Goal: Transaction & Acquisition: Purchase product/service

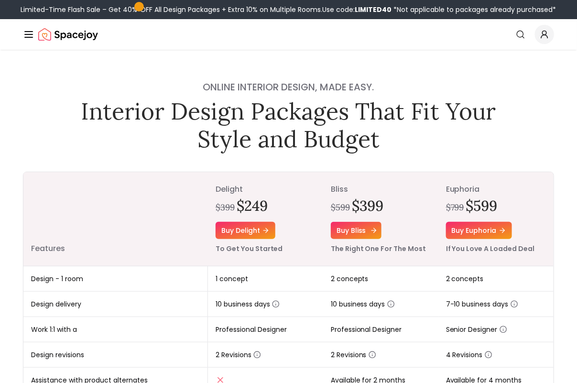
click at [338, 228] on link "Buy bliss" at bounding box center [356, 230] width 51 height 17
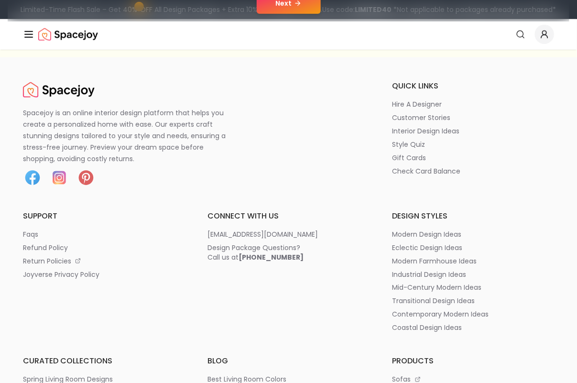
scroll to position [60, 0]
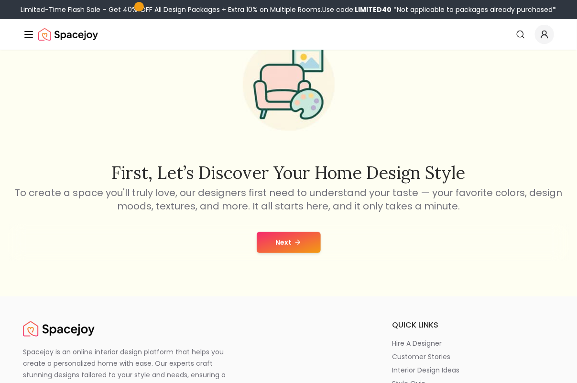
click at [300, 239] on icon at bounding box center [298, 243] width 8 height 8
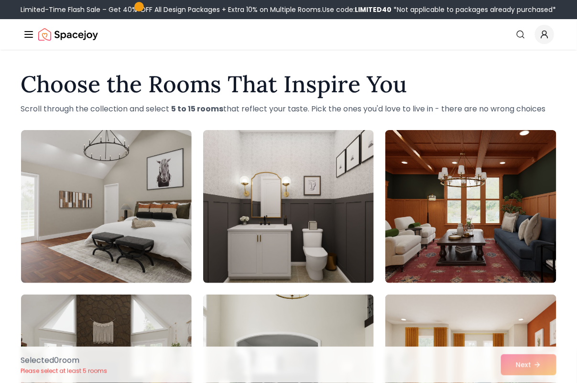
scroll to position [60, 0]
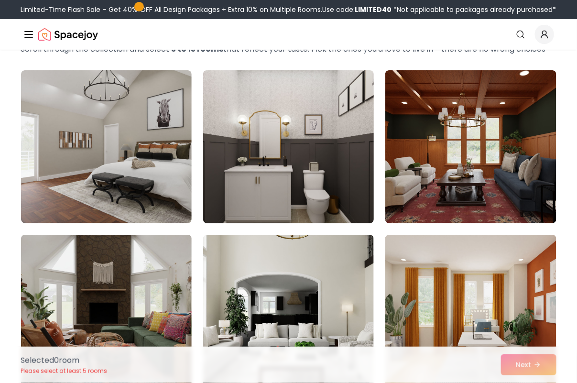
click at [305, 205] on img at bounding box center [288, 146] width 179 height 161
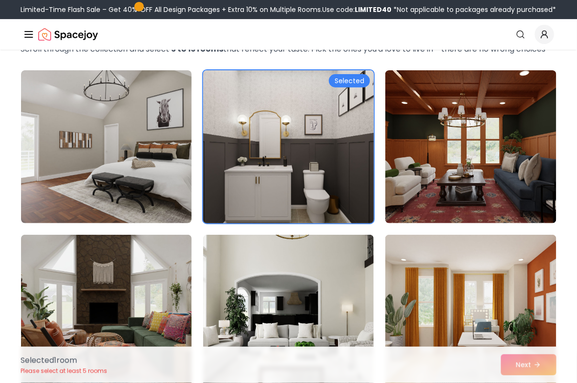
scroll to position [0, 0]
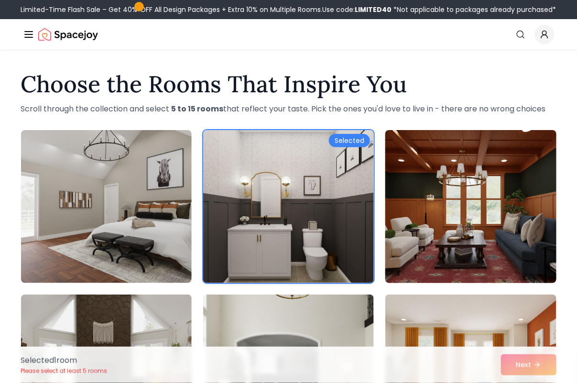
click at [499, 237] on img at bounding box center [470, 206] width 179 height 161
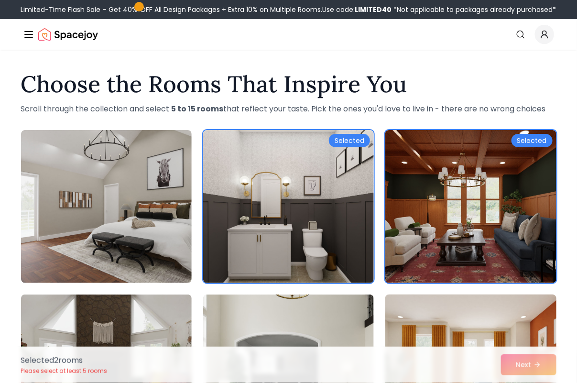
click at [478, 309] on img at bounding box center [470, 371] width 179 height 161
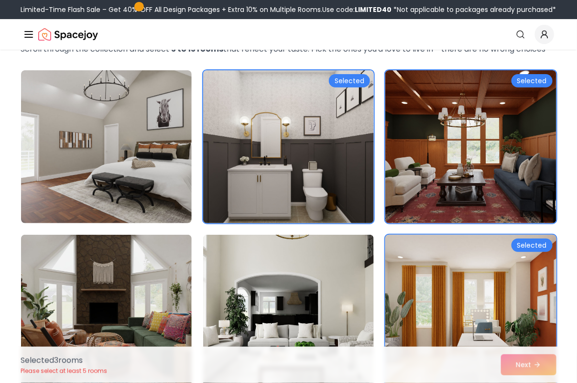
scroll to position [239, 0]
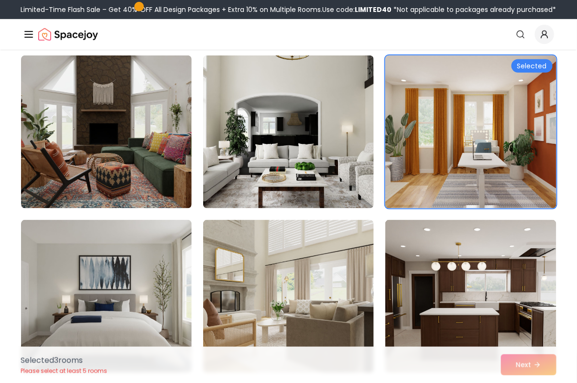
click at [525, 371] on div "Selected 3 room s Please select at least 5 rooms Next" at bounding box center [288, 365] width 551 height 36
click at [525, 369] on div "Selected 3 room s Please select at least 5 rooms Next" at bounding box center [288, 365] width 551 height 36
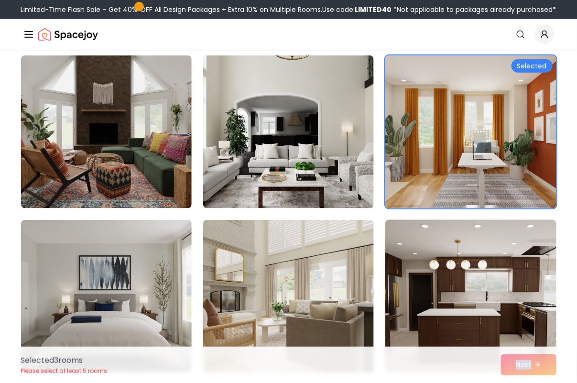
click at [464, 296] on img at bounding box center [470, 296] width 179 height 161
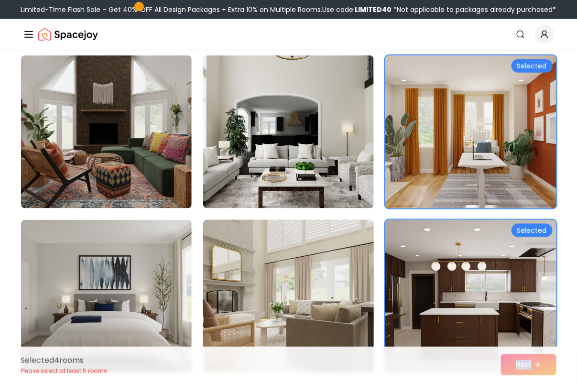
click at [328, 280] on img at bounding box center [288, 296] width 179 height 161
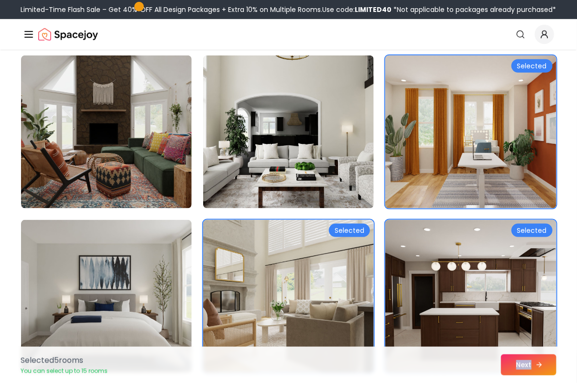
click at [533, 374] on button "Next" at bounding box center [528, 364] width 55 height 21
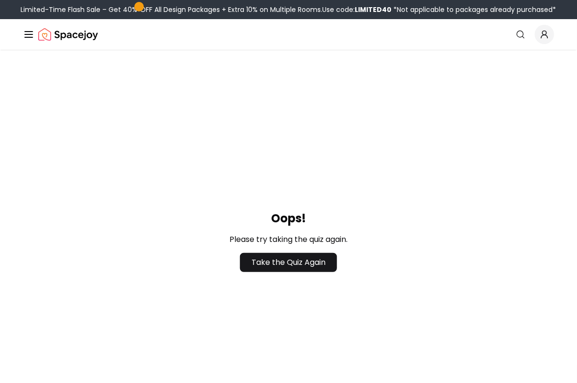
scroll to position [299, 0]
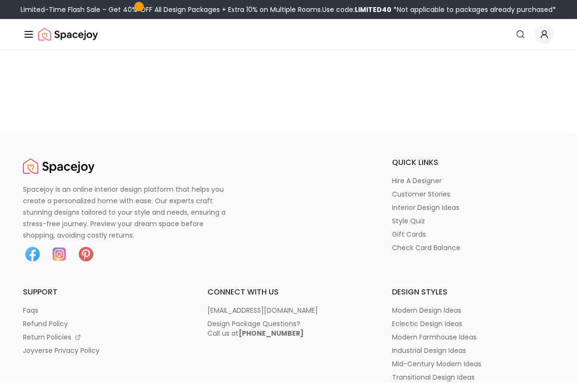
click at [24, 34] on icon "Global" at bounding box center [28, 34] width 11 height 11
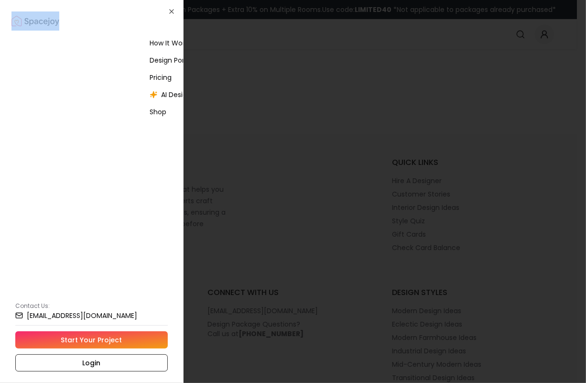
click at [24, 34] on div at bounding box center [293, 191] width 586 height 383
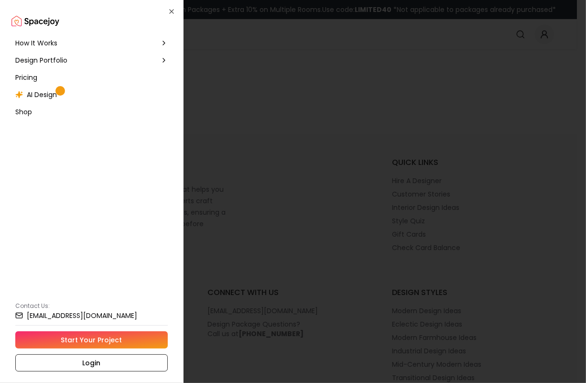
click at [83, 80] on div "Pricing" at bounding box center [91, 77] width 160 height 17
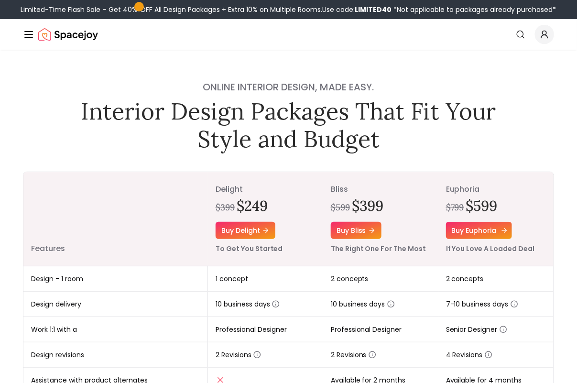
click at [466, 238] on link "Buy euphoria" at bounding box center [479, 230] width 66 height 17
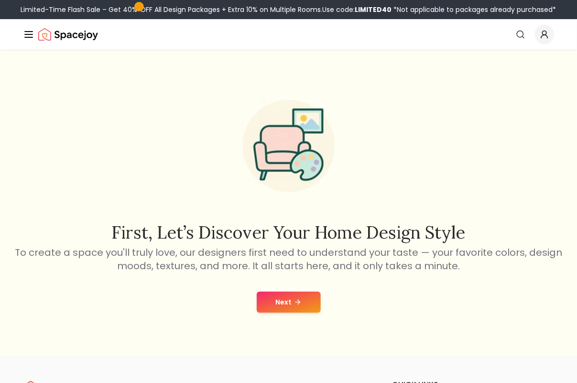
click at [303, 292] on button "Next" at bounding box center [289, 302] width 64 height 21
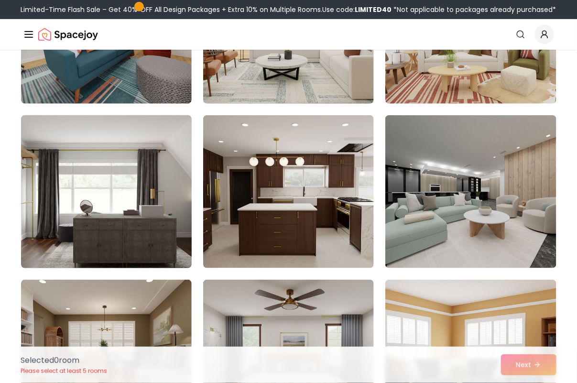
click at [132, 216] on img at bounding box center [106, 191] width 179 height 161
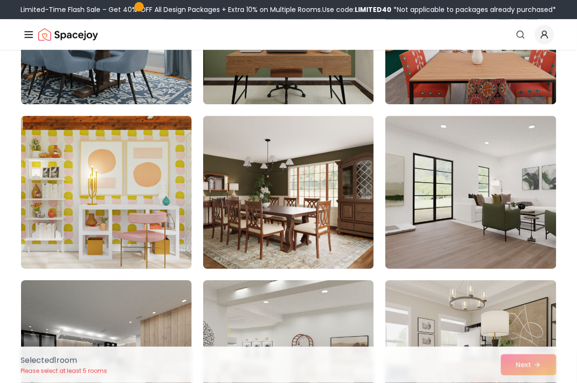
scroll to position [956, 0]
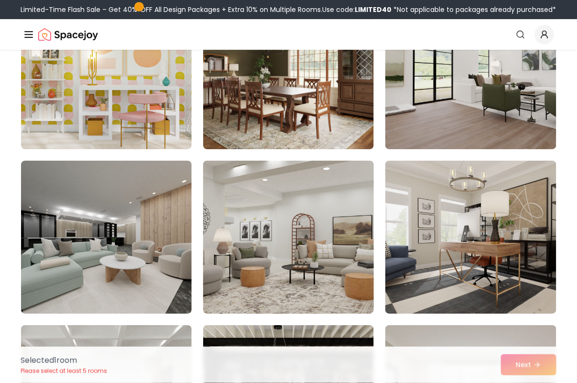
click at [256, 188] on img at bounding box center [288, 237] width 179 height 161
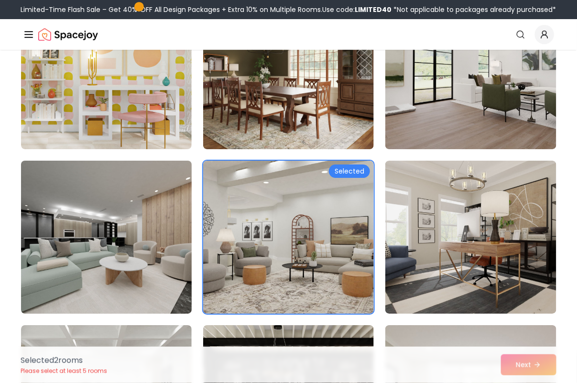
click at [155, 232] on img at bounding box center [106, 237] width 179 height 161
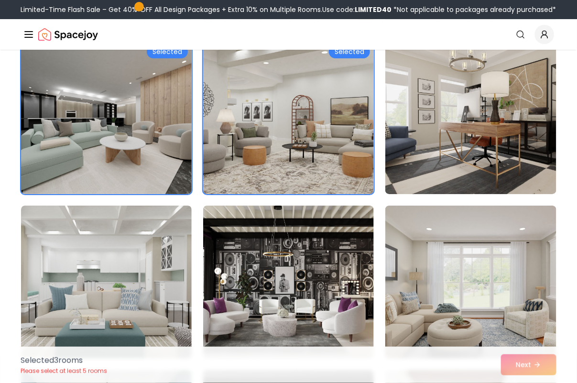
scroll to position [1196, 0]
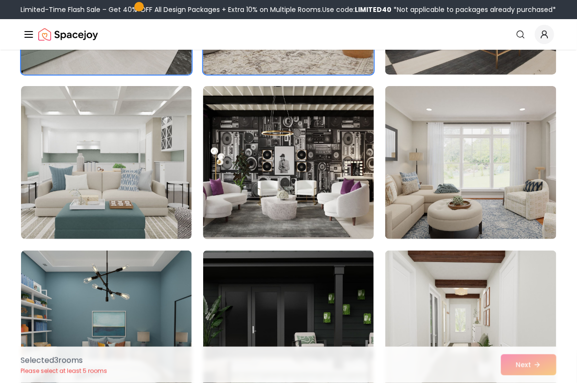
click at [253, 231] on img at bounding box center [288, 162] width 179 height 161
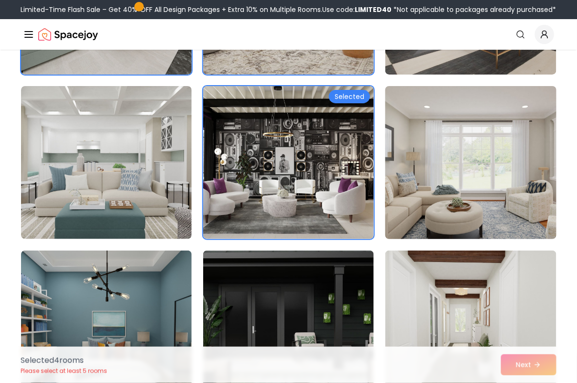
click at [436, 204] on img at bounding box center [470, 162] width 179 height 161
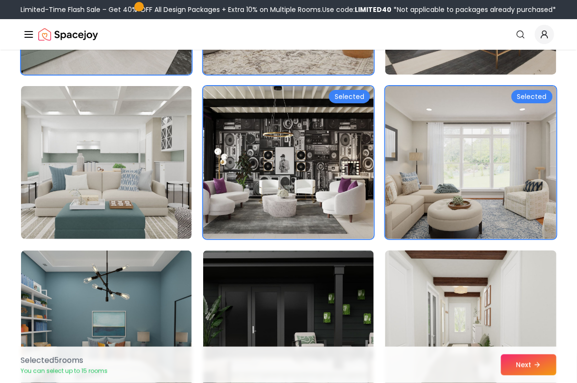
click at [419, 296] on img at bounding box center [470, 327] width 179 height 161
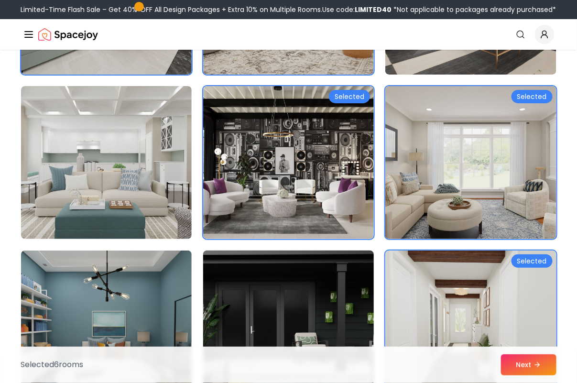
click at [333, 296] on img at bounding box center [288, 327] width 179 height 161
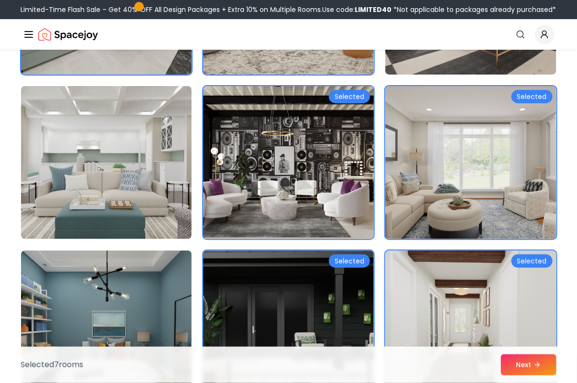
click at [341, 189] on img at bounding box center [288, 162] width 179 height 161
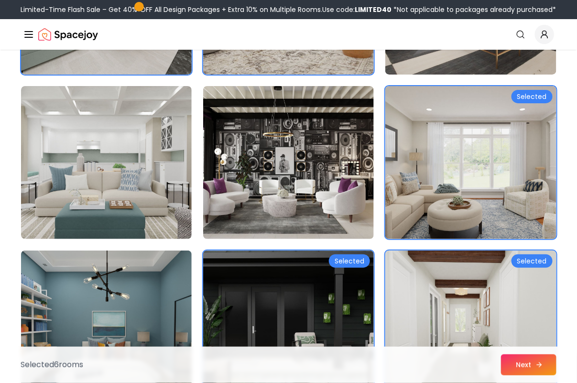
click at [538, 367] on icon at bounding box center [540, 365] width 8 height 8
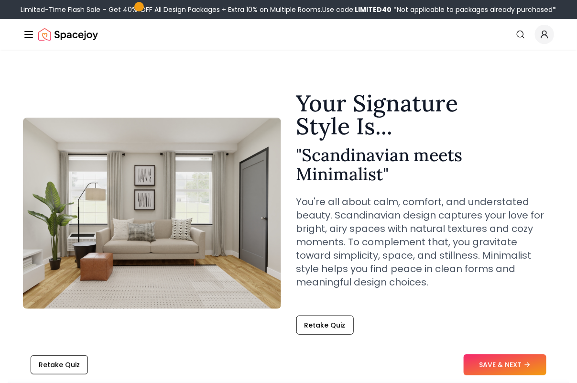
scroll to position [120, 0]
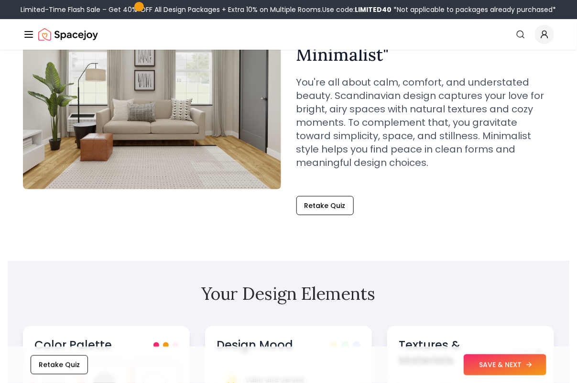
click at [495, 367] on button "SAVE & NEXT" at bounding box center [505, 364] width 83 height 21
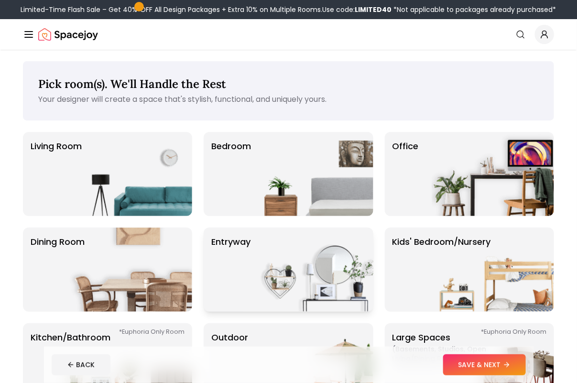
click at [355, 257] on img at bounding box center [312, 270] width 122 height 84
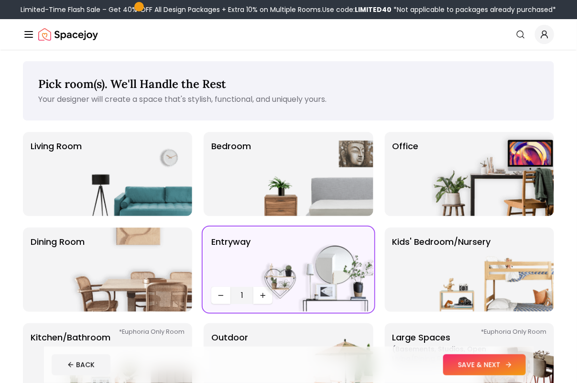
click at [465, 359] on button "SAVE & NEXT" at bounding box center [484, 364] width 83 height 21
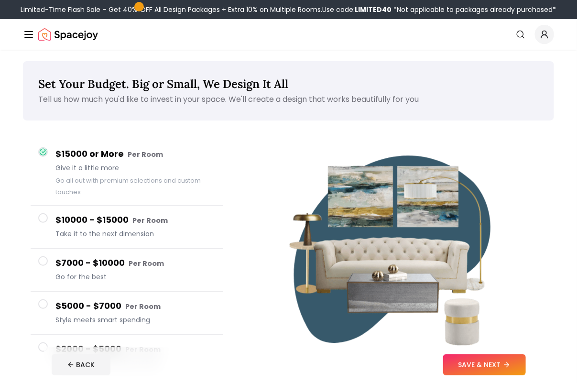
scroll to position [120, 0]
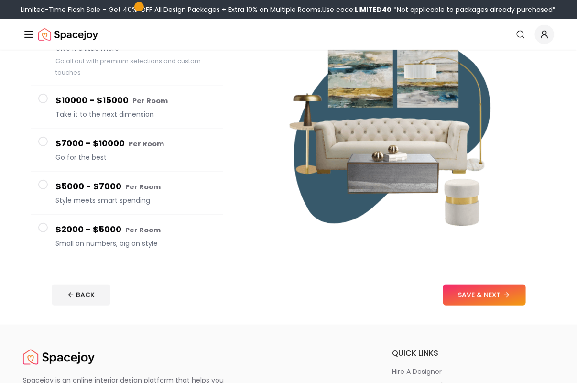
click at [132, 193] on h4 "$5000 - $7000 Per Room" at bounding box center [135, 187] width 160 height 14
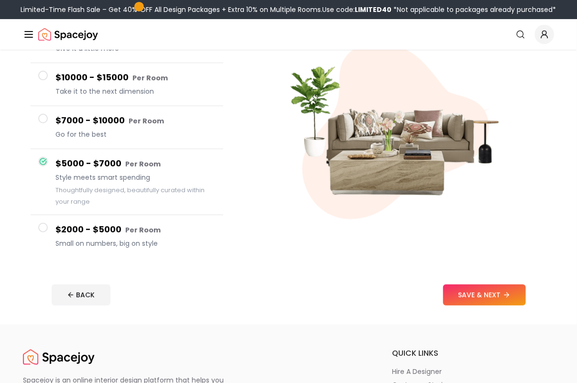
click at [532, 303] on footer "BACK SAVE & NEXT" at bounding box center [289, 295] width 490 height 36
click at [513, 299] on button "SAVE & NEXT" at bounding box center [484, 295] width 83 height 21
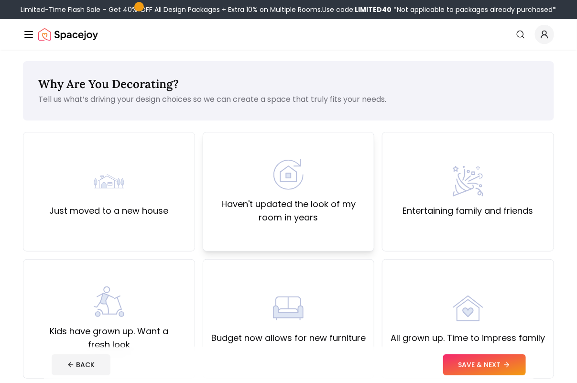
click at [291, 188] on img at bounding box center [288, 174] width 31 height 31
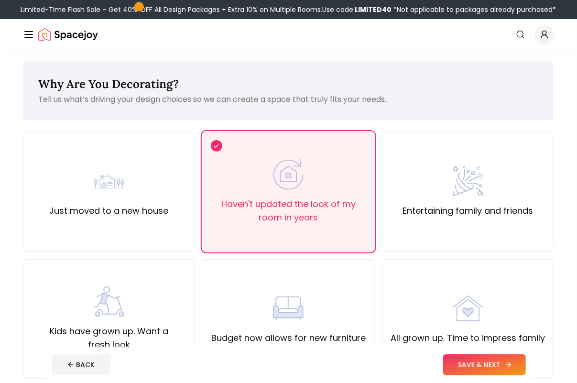
click at [485, 362] on button "SAVE & NEXT" at bounding box center [484, 364] width 83 height 21
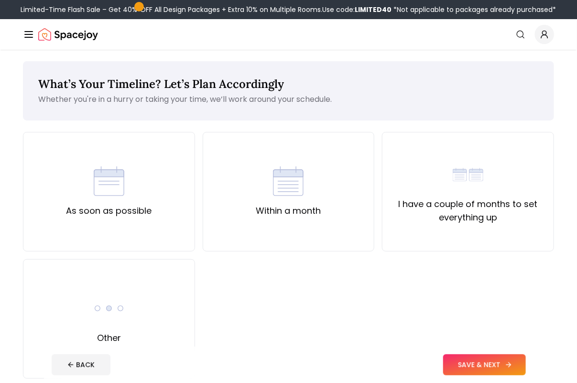
click at [483, 359] on button "SAVE & NEXT" at bounding box center [484, 364] width 83 height 21
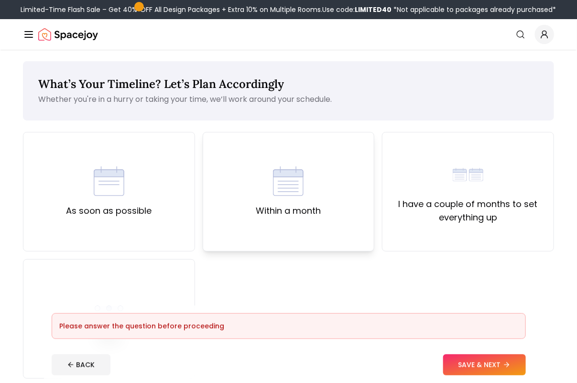
click at [313, 221] on div "Within a month" at bounding box center [289, 192] width 172 height 120
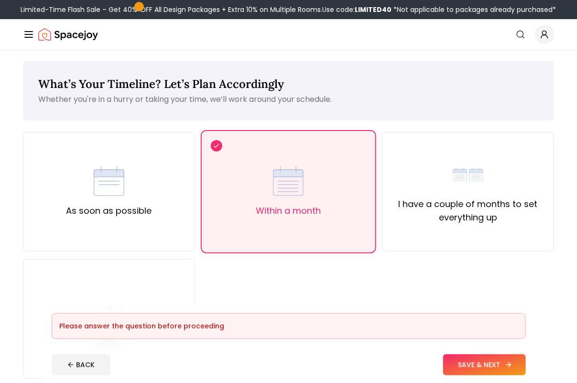
click at [488, 362] on button "SAVE & NEXT" at bounding box center [484, 364] width 83 height 21
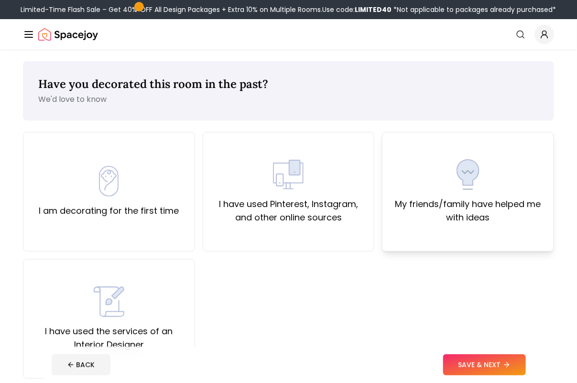
click at [495, 188] on div "My friends/family have helped me with ideas" at bounding box center [468, 191] width 156 height 65
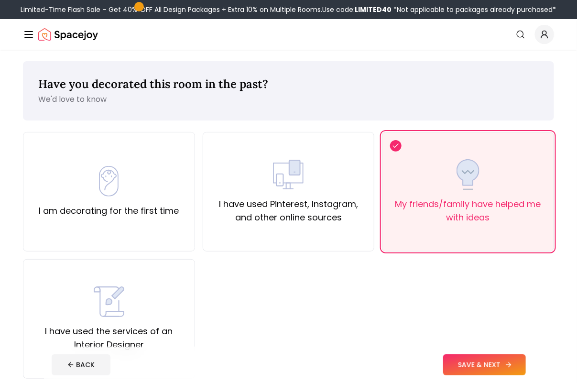
click at [503, 355] on button "SAVE & NEXT" at bounding box center [484, 364] width 83 height 21
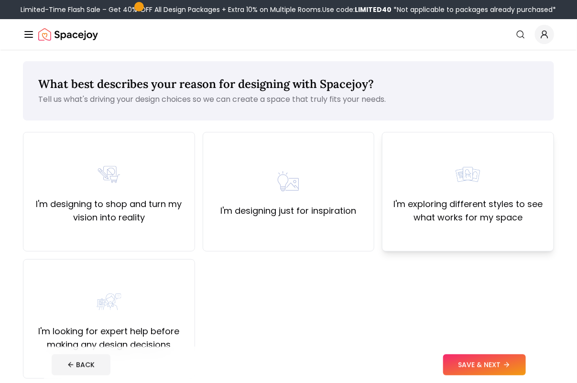
click at [477, 196] on div "I'm exploring different styles to see what works for my space" at bounding box center [468, 191] width 156 height 65
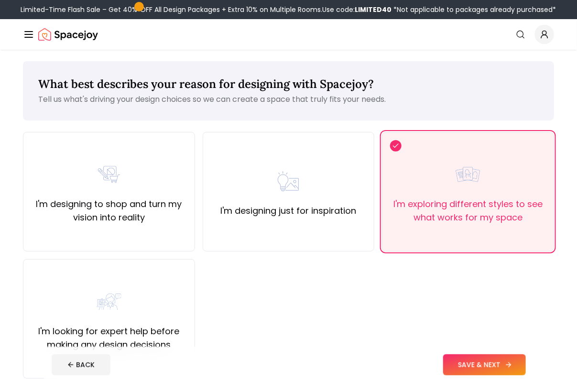
click at [494, 360] on button "SAVE & NEXT" at bounding box center [484, 364] width 83 height 21
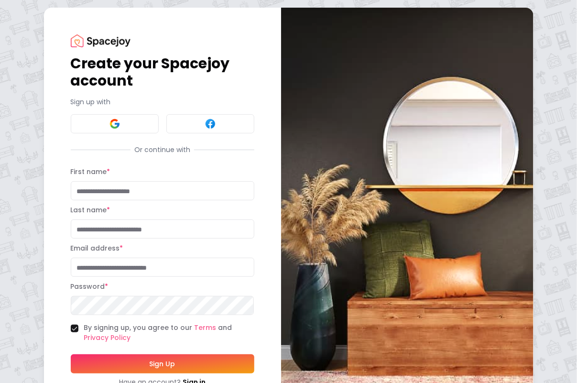
click at [542, 27] on div "Create your Spacejoy account Sign up with Or continue with First name * Last na…" at bounding box center [288, 210] width 577 height 421
click at [56, 27] on div "Create your Spacejoy account Sign up with Or continue with First name * Last na…" at bounding box center [162, 211] width 237 height 406
click at [126, 118] on button at bounding box center [115, 123] width 88 height 19
click at [126, 118] on div at bounding box center [163, 123] width 184 height 19
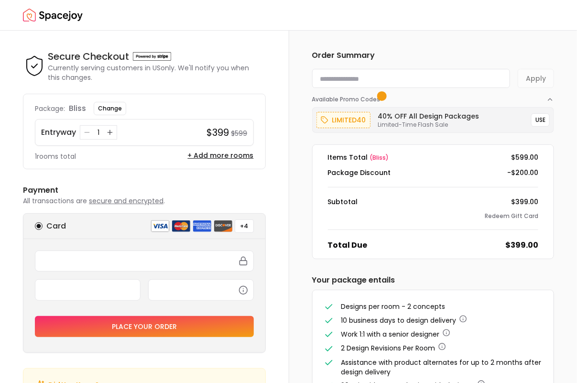
click at [422, 75] on input at bounding box center [411, 78] width 198 height 19
paste input "********"
type input "********"
click at [530, 71] on form "******** Apply" at bounding box center [433, 78] width 242 height 19
click at [533, 76] on button "Apply" at bounding box center [536, 78] width 36 height 19
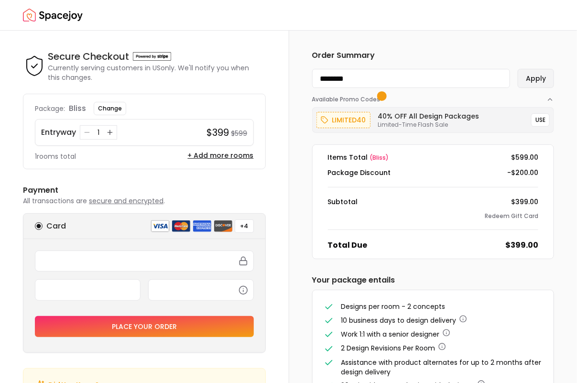
click at [540, 77] on button "Apply" at bounding box center [536, 78] width 36 height 19
